Goal: Find contact information: Find contact information

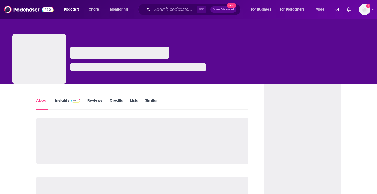
click at [63, 99] on link "Insights" at bounding box center [67, 104] width 25 height 12
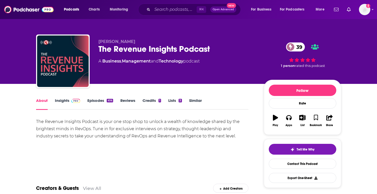
click at [90, 99] on link "Episodes 414" at bounding box center [99, 104] width 25 height 12
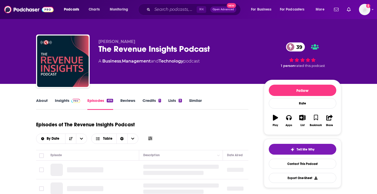
scroll to position [28, 0]
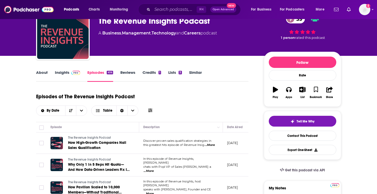
click at [65, 74] on link "Insights" at bounding box center [67, 76] width 25 height 12
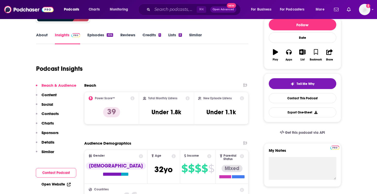
scroll to position [76, 0]
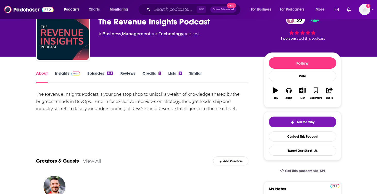
scroll to position [27, 0]
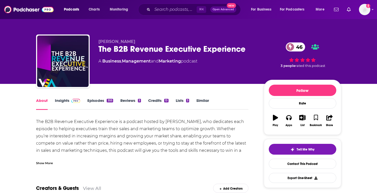
click at [60, 101] on link "Insights" at bounding box center [67, 104] width 25 height 12
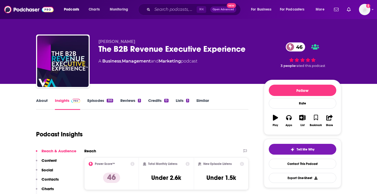
scroll to position [7, 0]
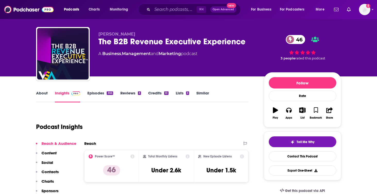
click at [138, 41] on div "The B2B Revenue Executive Experience 46" at bounding box center [176, 42] width 157 height 10
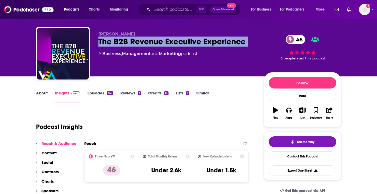
click at [138, 41] on div "The B2B Revenue Executive Experience 46" at bounding box center [176, 42] width 157 height 10
copy div "The B2B Revenue Executive Experience 46"
click at [104, 95] on link "Episodes 355" at bounding box center [99, 97] width 25 height 12
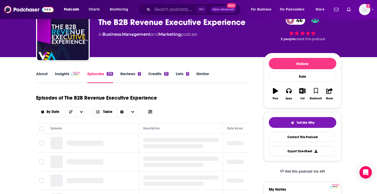
scroll to position [29, 0]
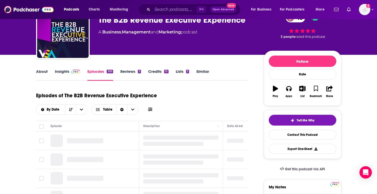
click at [64, 72] on link "Insights" at bounding box center [67, 75] width 25 height 12
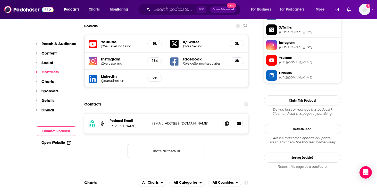
scroll to position [461, 0]
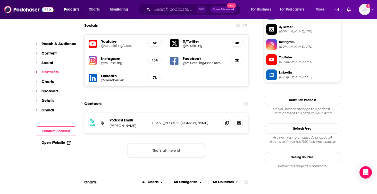
click at [162, 121] on p "team@fame.so" at bounding box center [185, 123] width 67 height 4
copy div "team@fame.so team@fame.so"
click at [114, 124] on p "Randeep Singh Gill" at bounding box center [128, 126] width 39 height 4
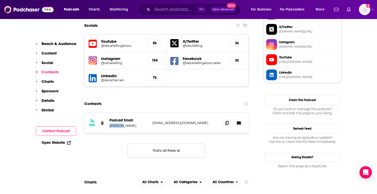
click at [115, 124] on p "Randeep Singh Gill" at bounding box center [128, 126] width 39 height 4
copy p "Randeep Singh Gill"
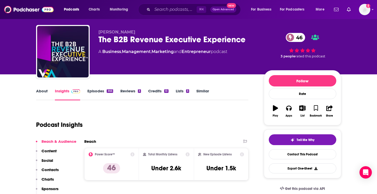
scroll to position [12, 0]
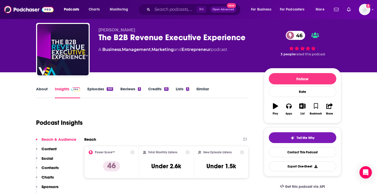
click at [40, 90] on link "About" at bounding box center [42, 92] width 12 height 12
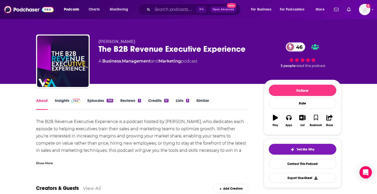
click at [119, 122] on div "The B2B Revenue Executive Experience is a podcast hosted by Cory Cotten-Potter,…" at bounding box center [142, 147] width 212 height 58
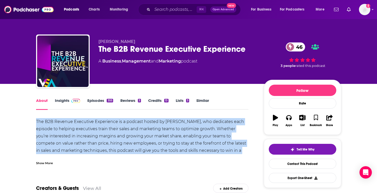
click at [119, 122] on div "The B2B Revenue Executive Experience is a podcast hosted by Cory Cotten-Potter,…" at bounding box center [142, 147] width 212 height 58
copy div "The B2B Revenue Executive Experience is a podcast hosted by Cory Cotten-Potter,…"
